Goal: Task Accomplishment & Management: Manage account settings

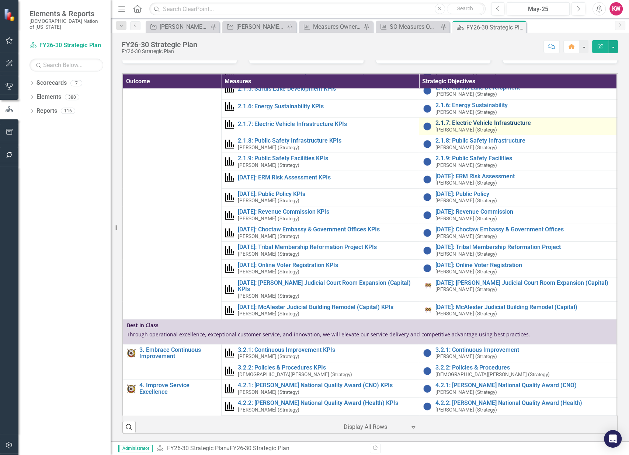
scroll to position [614, 0]
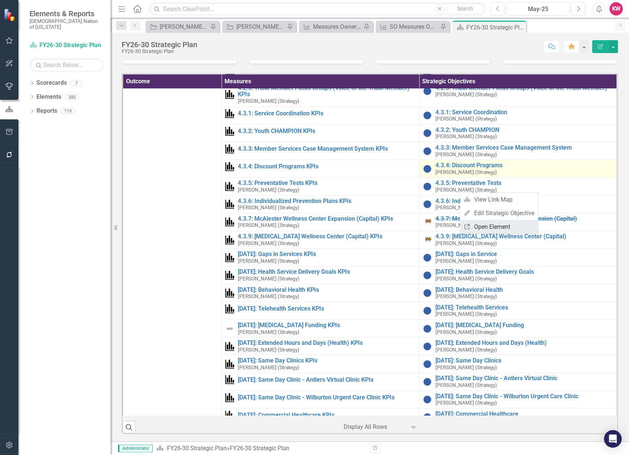
click at [481, 229] on link "Link Open Element" at bounding box center [499, 227] width 78 height 14
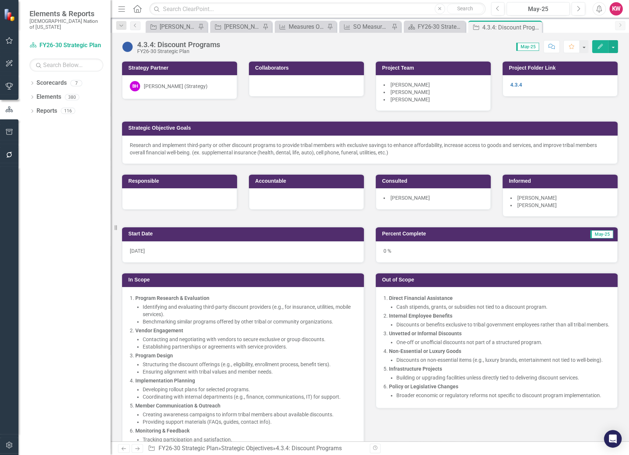
click at [167, 85] on div "[PERSON_NAME] (Strategy)" at bounding box center [176, 86] width 64 height 7
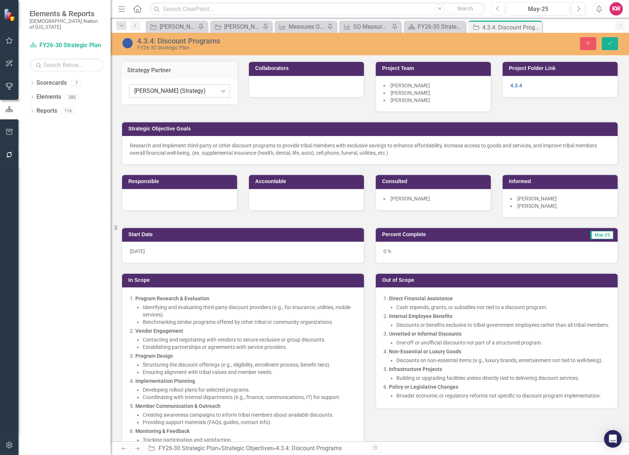
click at [220, 88] on icon "Expand" at bounding box center [222, 91] width 7 height 6
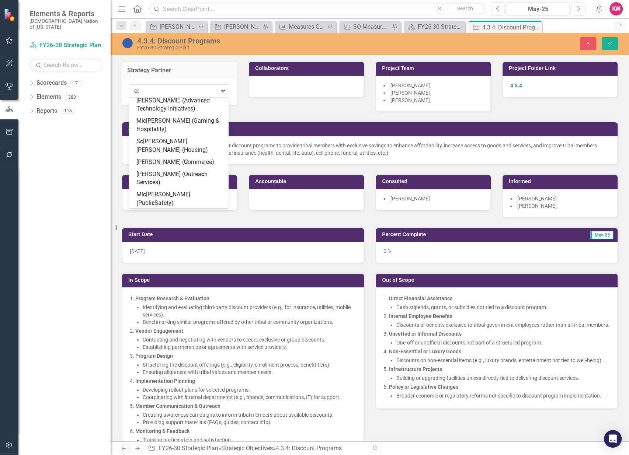
scroll to position [114, 0]
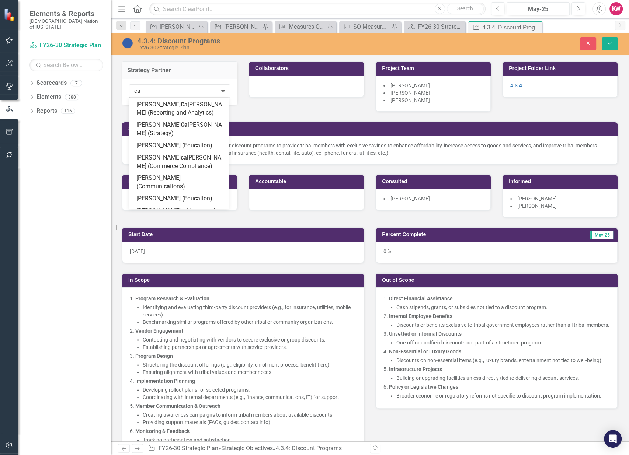
type input "cal"
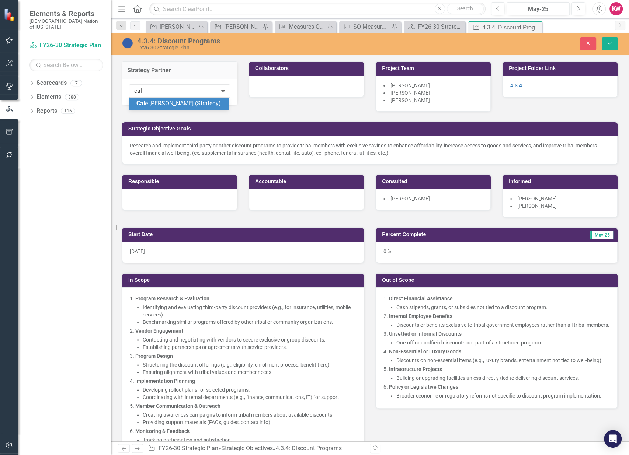
scroll to position [0, 0]
click at [171, 102] on span "Cal e Russell (Strategy)" at bounding box center [178, 103] width 84 height 7
click at [610, 45] on icon "Save" at bounding box center [609, 43] width 7 height 5
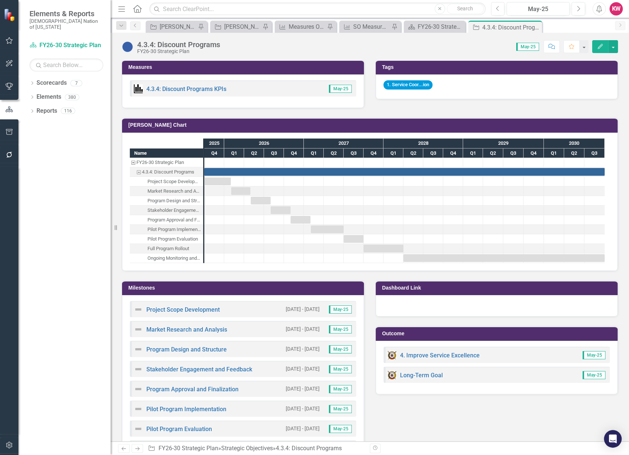
scroll to position [696, 0]
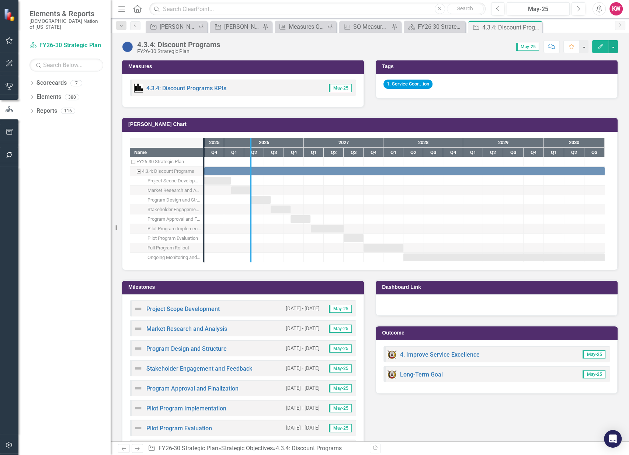
drag, startPoint x: 204, startPoint y: 220, endPoint x: 251, endPoint y: 227, distance: 47.2
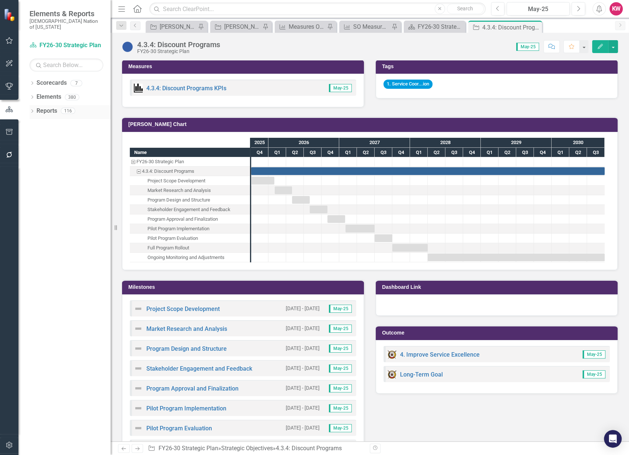
click at [42, 107] on link "Reports" at bounding box center [46, 111] width 21 height 8
